Goal: Information Seeking & Learning: Check status

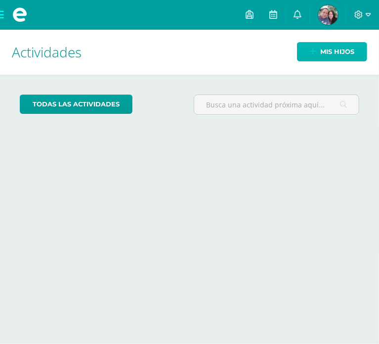
click at [324, 50] on span "Mis hijos" at bounding box center [337, 52] width 34 height 18
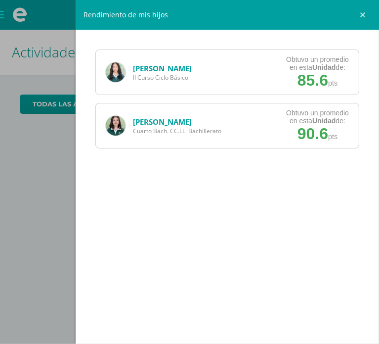
click at [164, 123] on link "[PERSON_NAME]" at bounding box center [162, 122] width 59 height 10
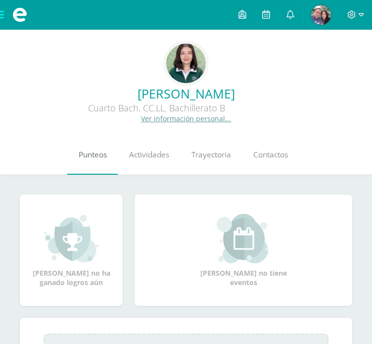
click at [93, 161] on link "Punteos" at bounding box center [92, 155] width 50 height 40
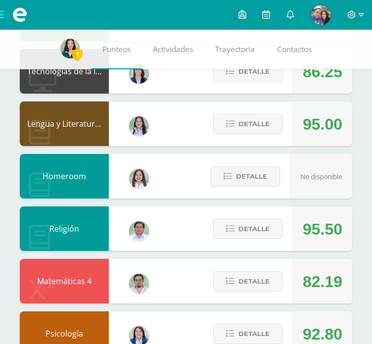
scroll to position [296, 0]
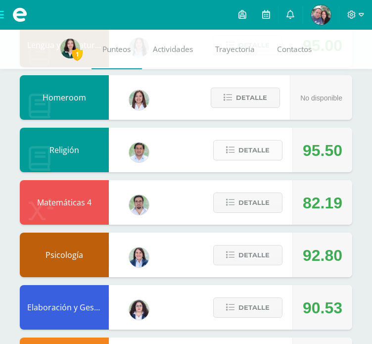
click at [242, 157] on span "Detalle" at bounding box center [253, 150] width 31 height 18
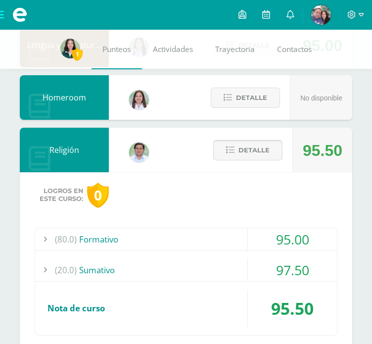
scroll to position [389, 0]
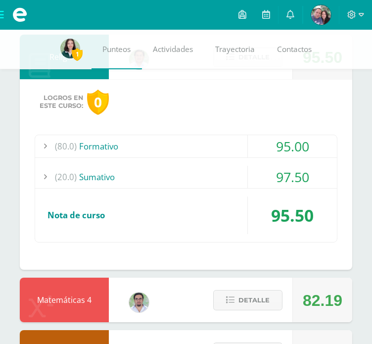
click at [219, 181] on div "(20.0) Sumativo" at bounding box center [186, 177] width 302 height 22
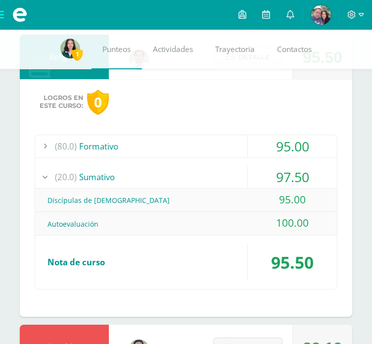
click at [217, 178] on div "(20.0) Sumativo" at bounding box center [186, 177] width 302 height 22
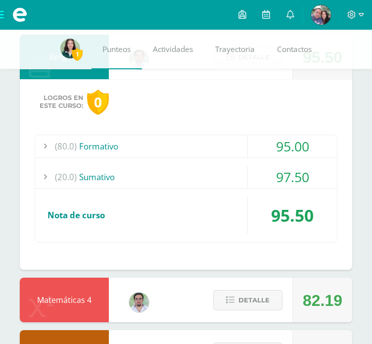
click at [223, 150] on div "(80.0) Formativo" at bounding box center [186, 146] width 302 height 22
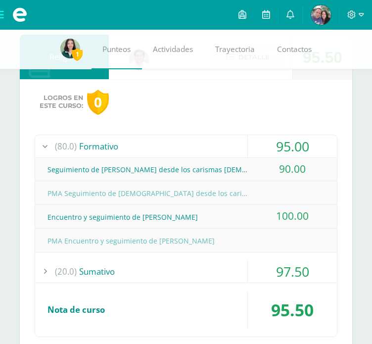
click at [223, 150] on div "(80.0) Formativo" at bounding box center [186, 146] width 302 height 22
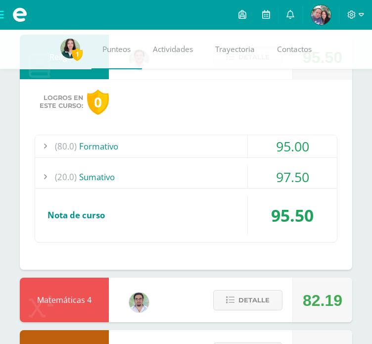
click at [222, 151] on div "(80.0) Formativo" at bounding box center [186, 146] width 302 height 22
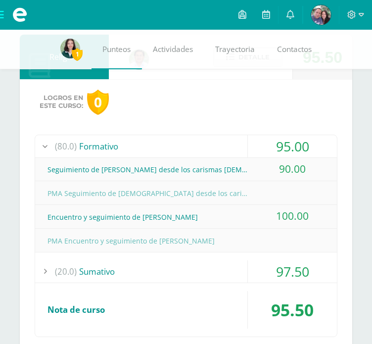
click at [222, 151] on div "(80.0) Formativo" at bounding box center [186, 146] width 302 height 22
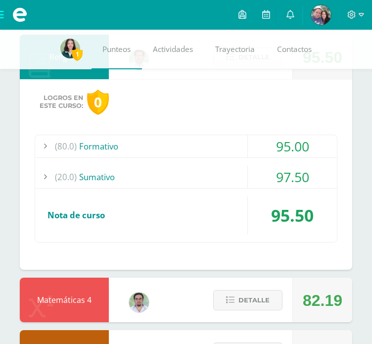
click at [216, 176] on div "(20.0) Sumativo" at bounding box center [186, 177] width 302 height 22
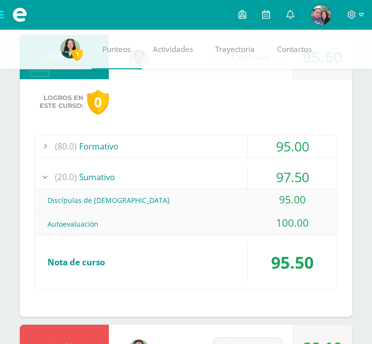
click at [216, 176] on div "(20.0) Sumativo" at bounding box center [186, 177] width 302 height 22
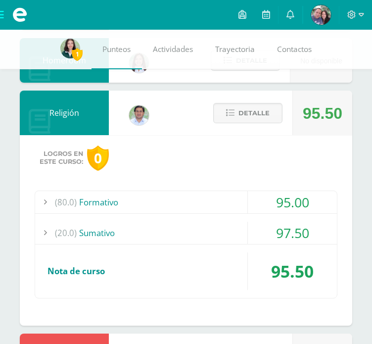
scroll to position [332, 0]
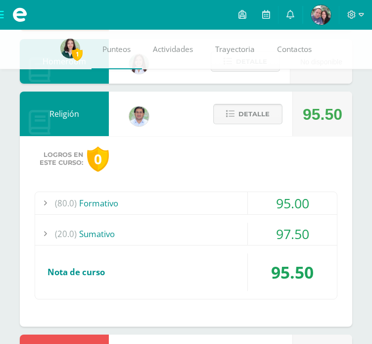
click at [247, 116] on span "Detalle" at bounding box center [253, 114] width 31 height 18
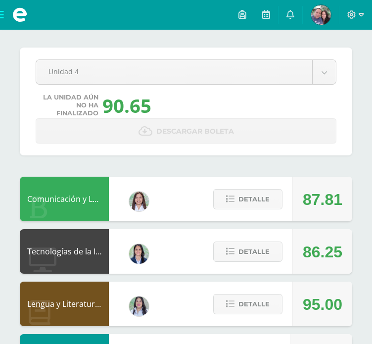
scroll to position [0, 0]
